Goal: Entertainment & Leisure: Consume media (video, audio)

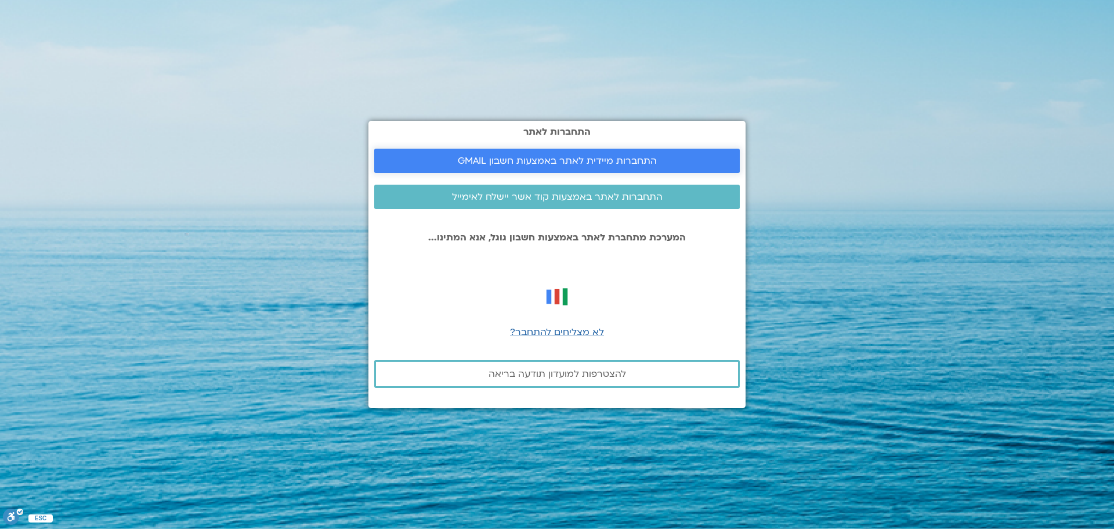
click at [568, 156] on span "התחברות מיידית לאתר באמצעות חשבון GMAIL" at bounding box center [557, 161] width 199 height 10
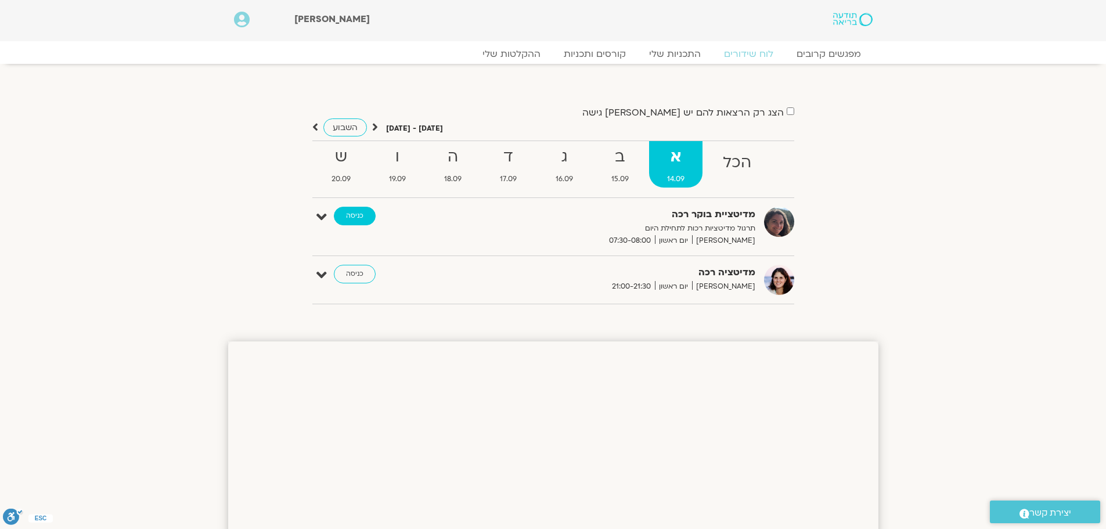
click at [349, 217] on link "כניסה" at bounding box center [355, 216] width 42 height 19
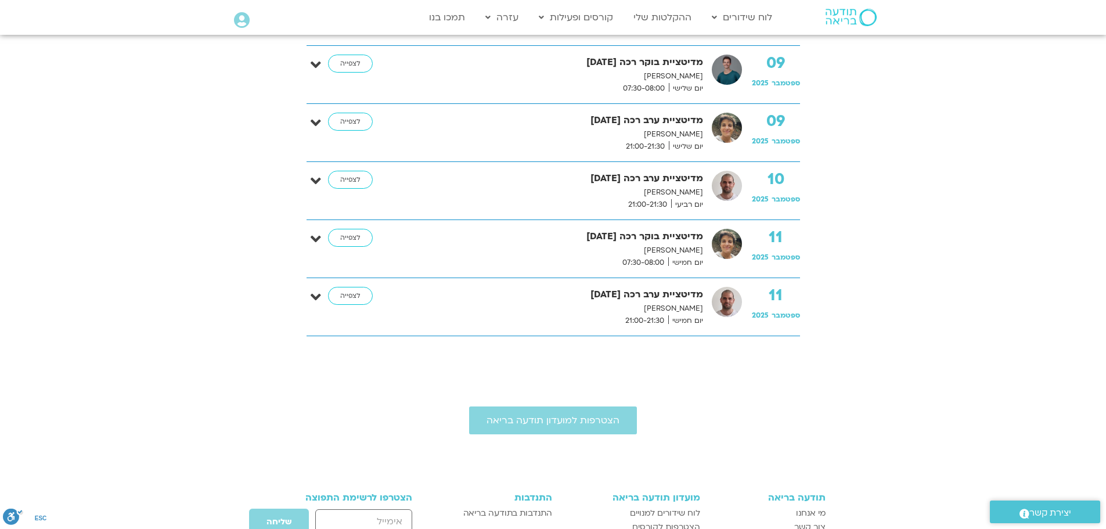
scroll to position [846, 0]
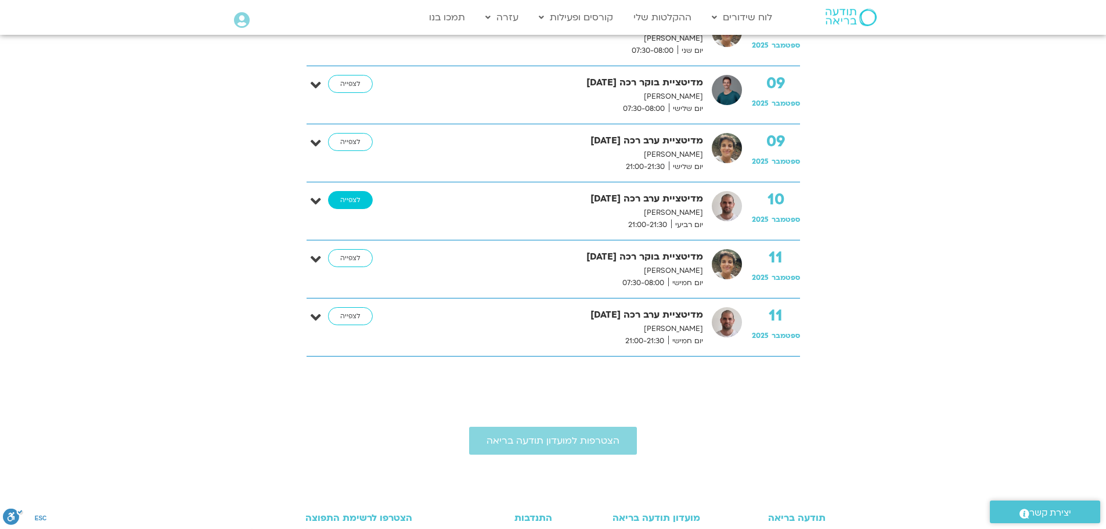
click at [351, 199] on link "לצפייה" at bounding box center [350, 200] width 45 height 19
